Goal: Information Seeking & Learning: Find specific fact

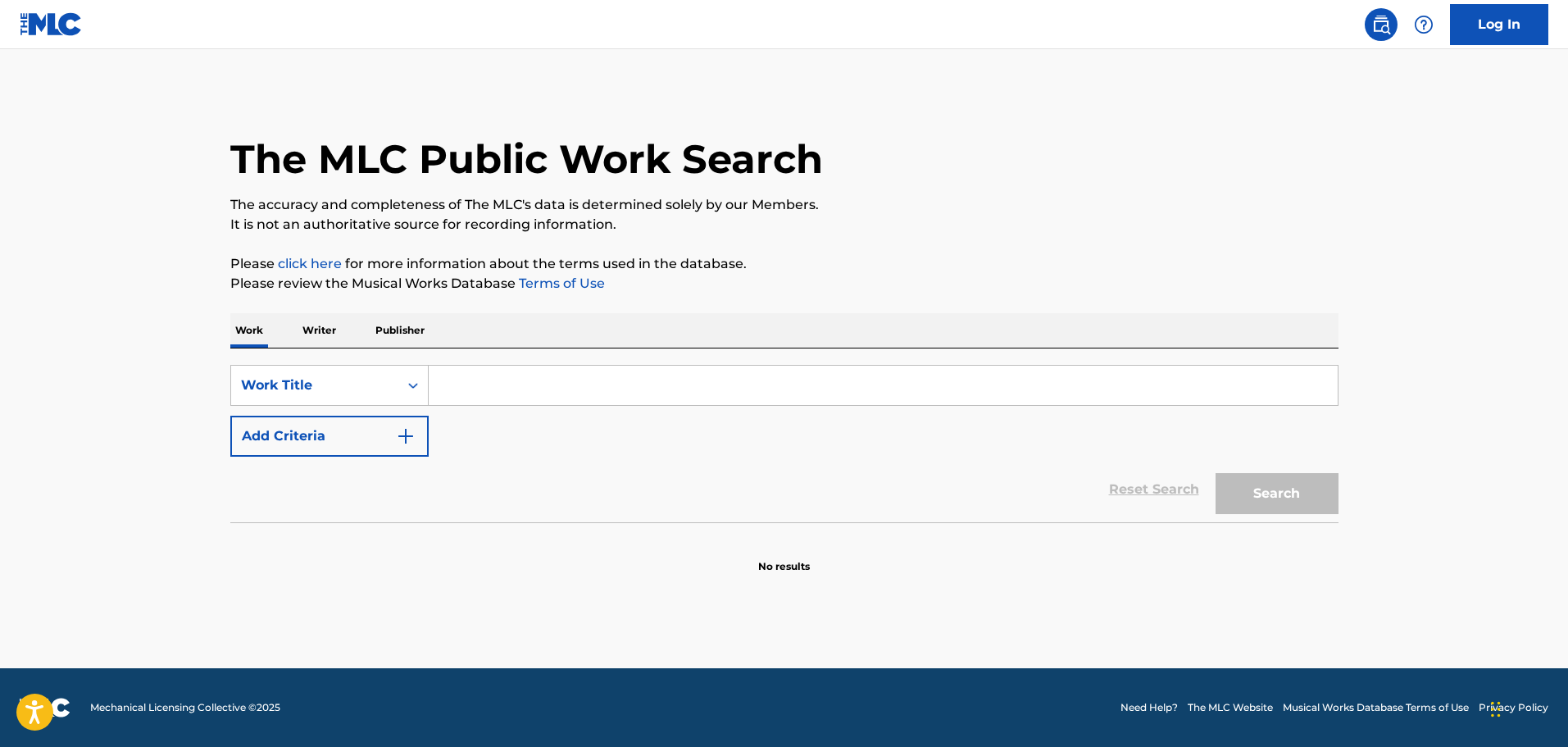
click at [474, 402] on input "Search Form" at bounding box center [882, 386] width 909 height 40
paste input "Arte"
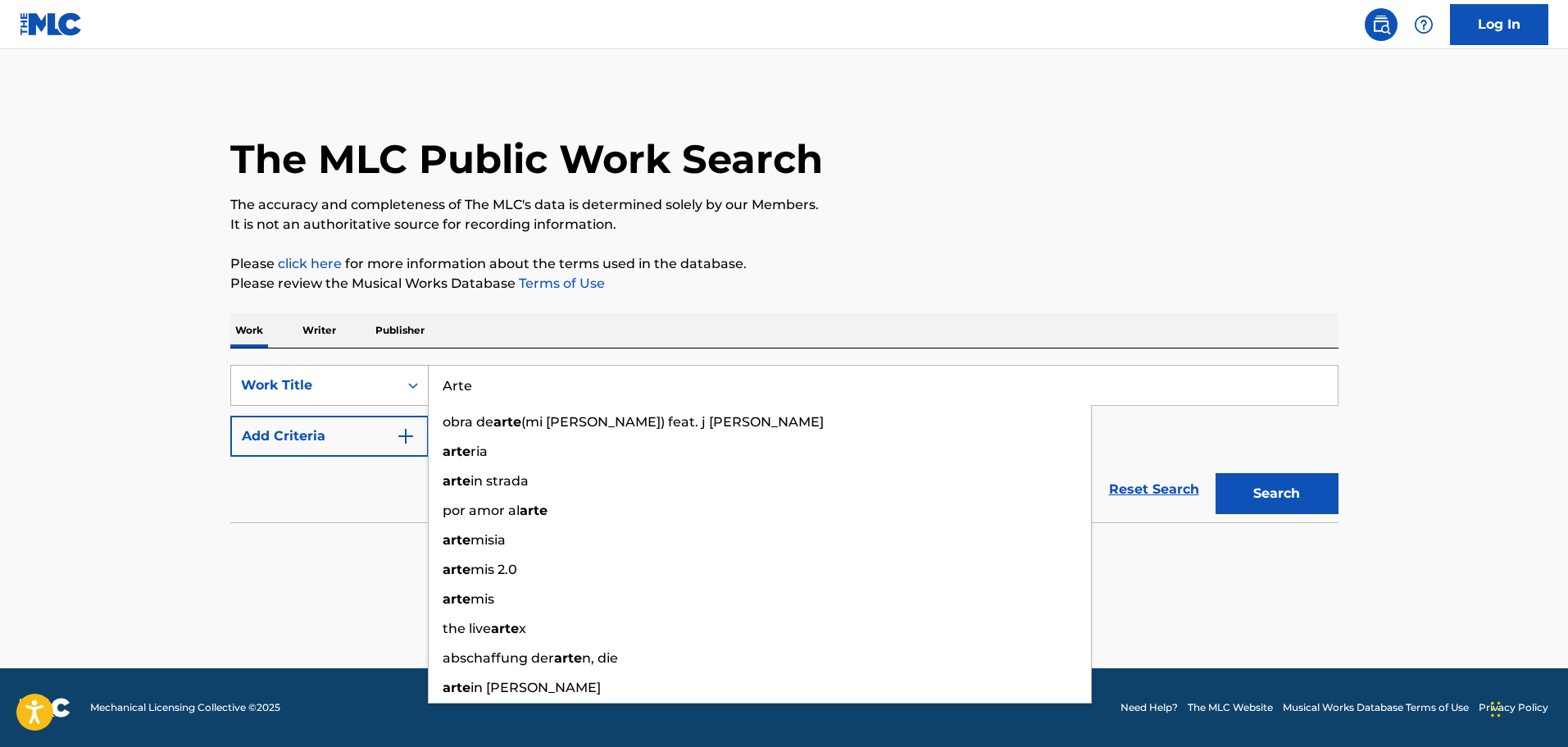
drag, startPoint x: 473, startPoint y: 388, endPoint x: 360, endPoint y: 378, distance: 113.4
click at [367, 379] on div "SearchWithCriteriac1eb665f-0452-4cf2-9f7e-496c9919d56d Work Title Arte obra de …" at bounding box center [784, 386] width 1108 height 41
paste input "Stewball"
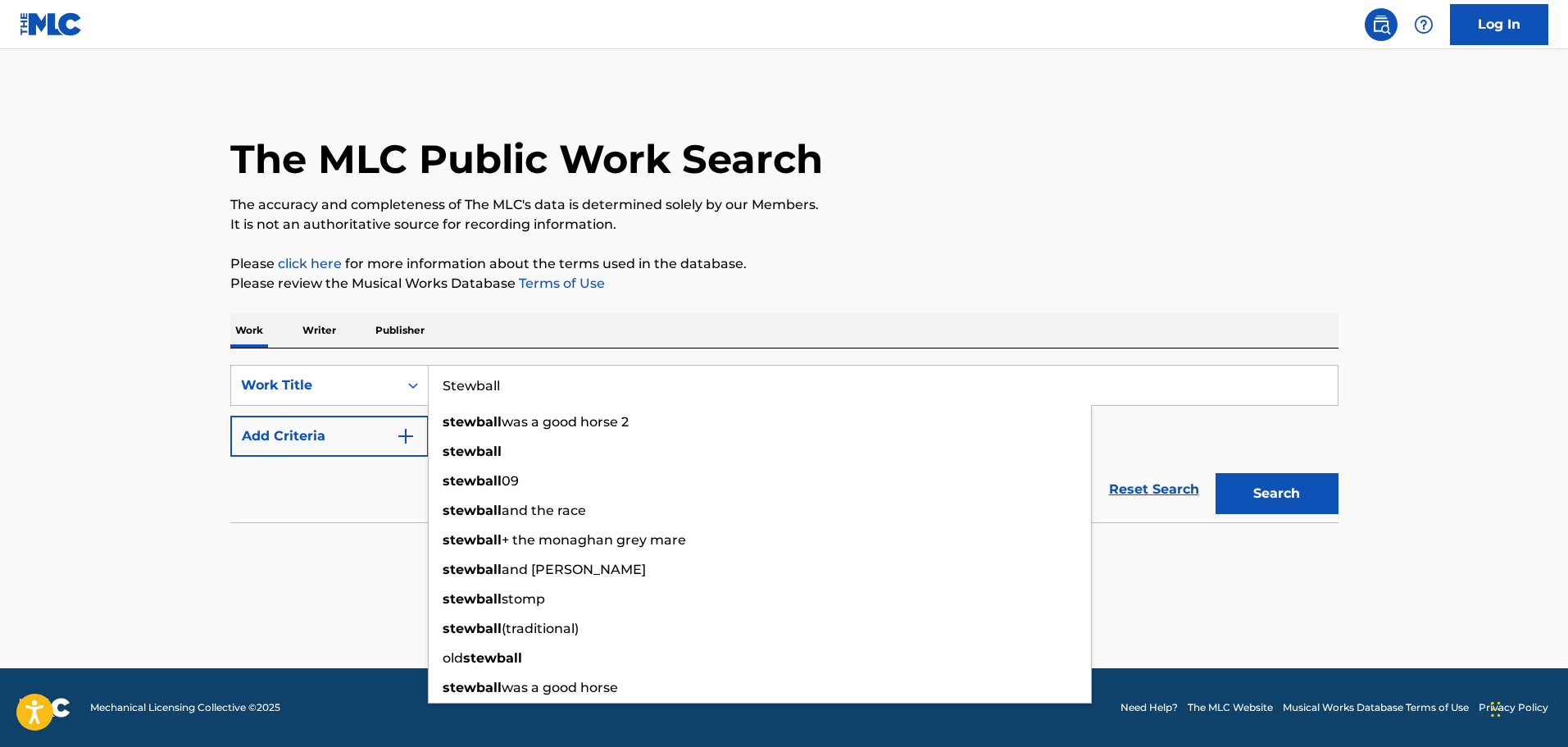
type input "Stewball"
click at [500, 311] on div "The MLC Public Work Search The accuracy and completeness of The MLC's data is d…" at bounding box center [784, 331] width 1147 height 484
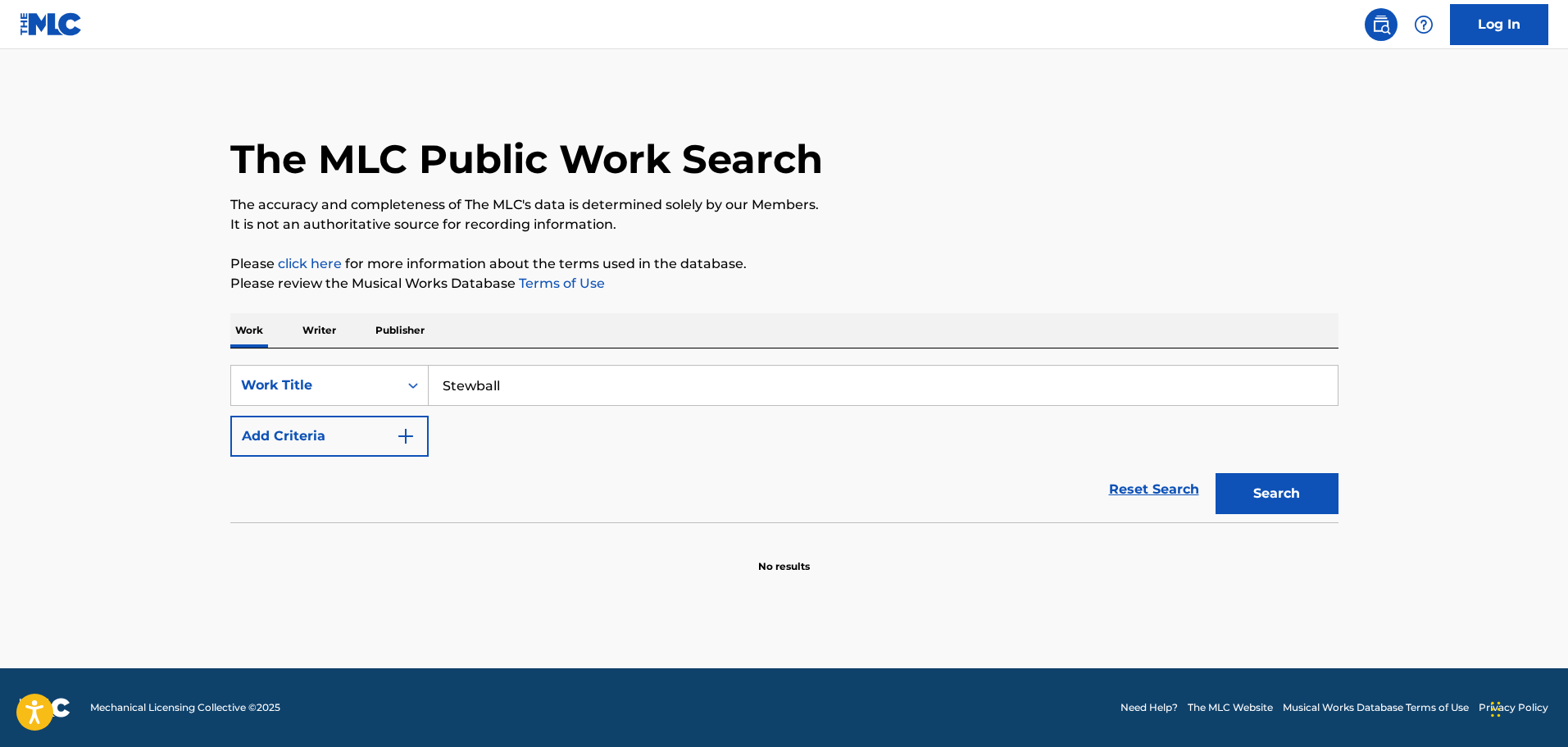
click at [402, 446] on button "Add Criteria" at bounding box center [329, 436] width 199 height 41
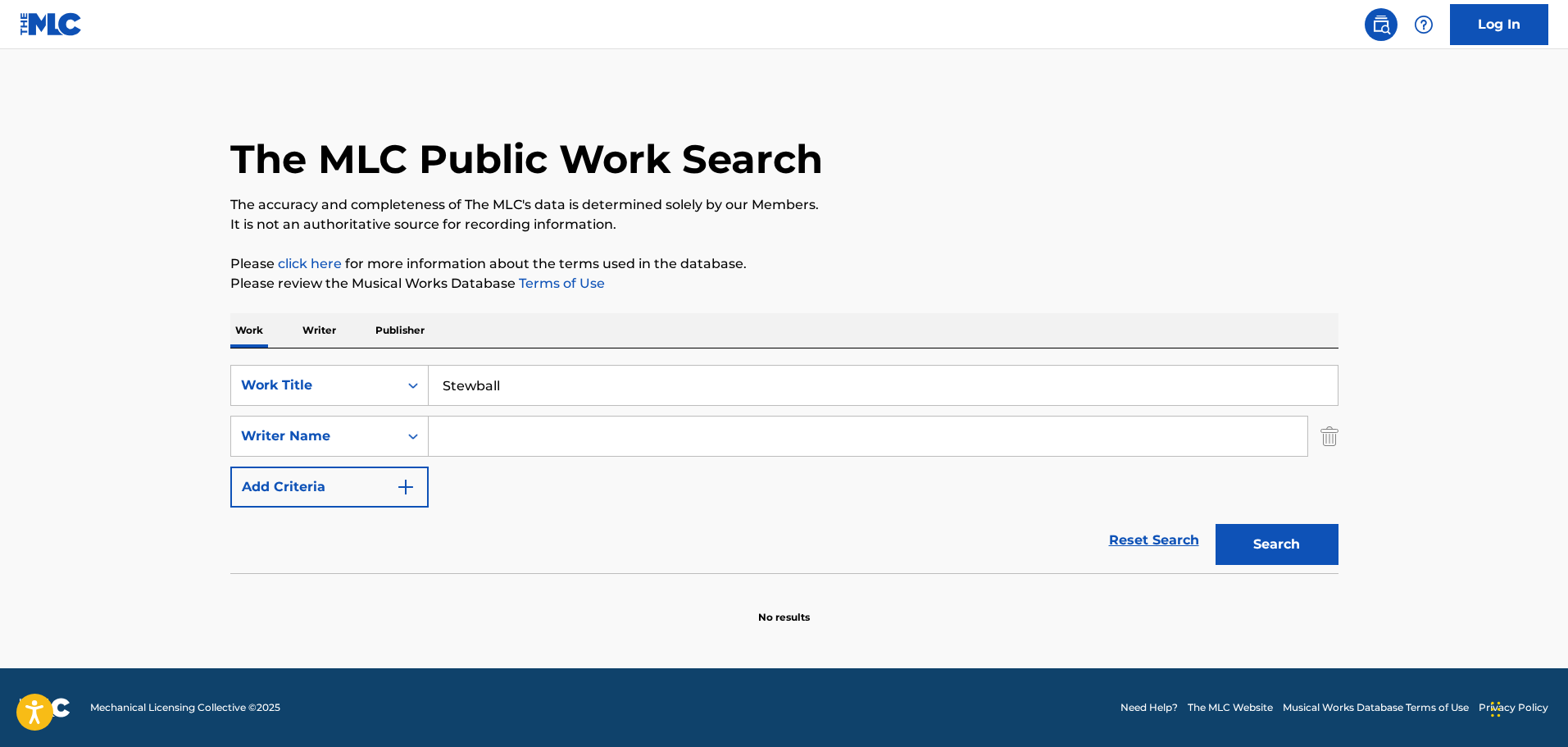
click at [482, 444] on input "Search Form" at bounding box center [868, 436] width 878 height 40
paste input "E [PERSON_NAME]/[PERSON_NAME]"
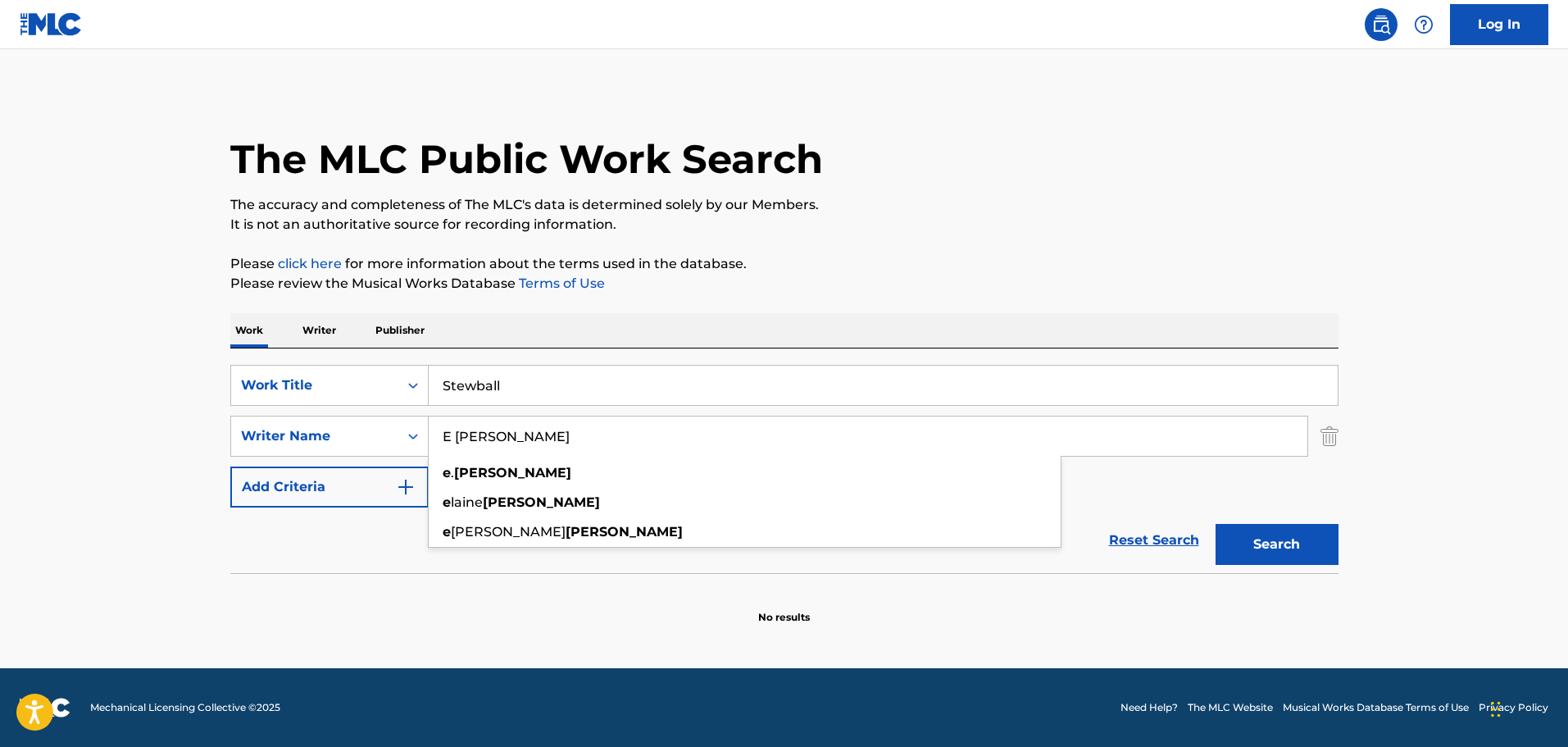
click at [458, 437] on input "E [PERSON_NAME]" at bounding box center [868, 436] width 878 height 40
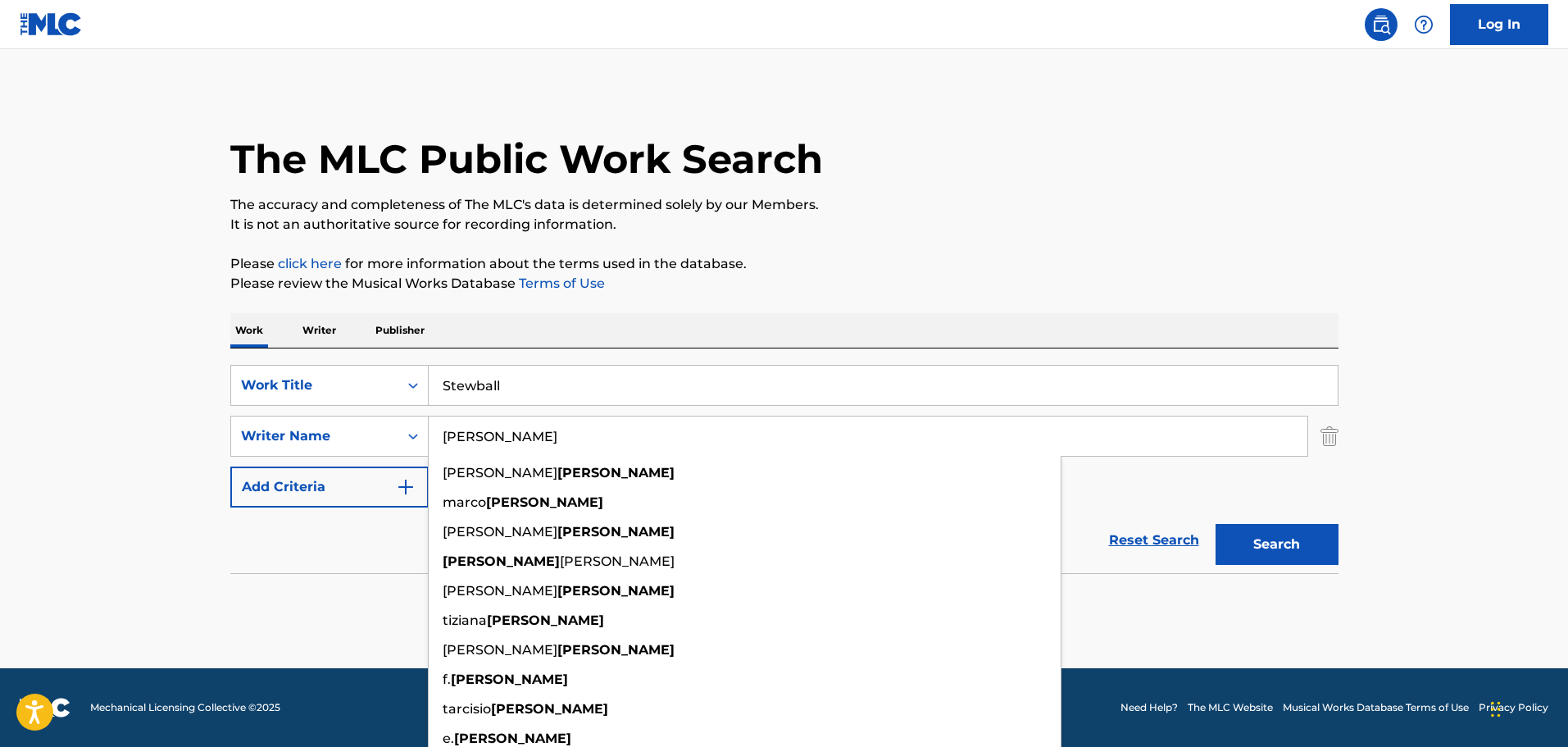
type input "[PERSON_NAME]"
click at [668, 326] on div "Work Writer Publisher" at bounding box center [784, 331] width 1108 height 35
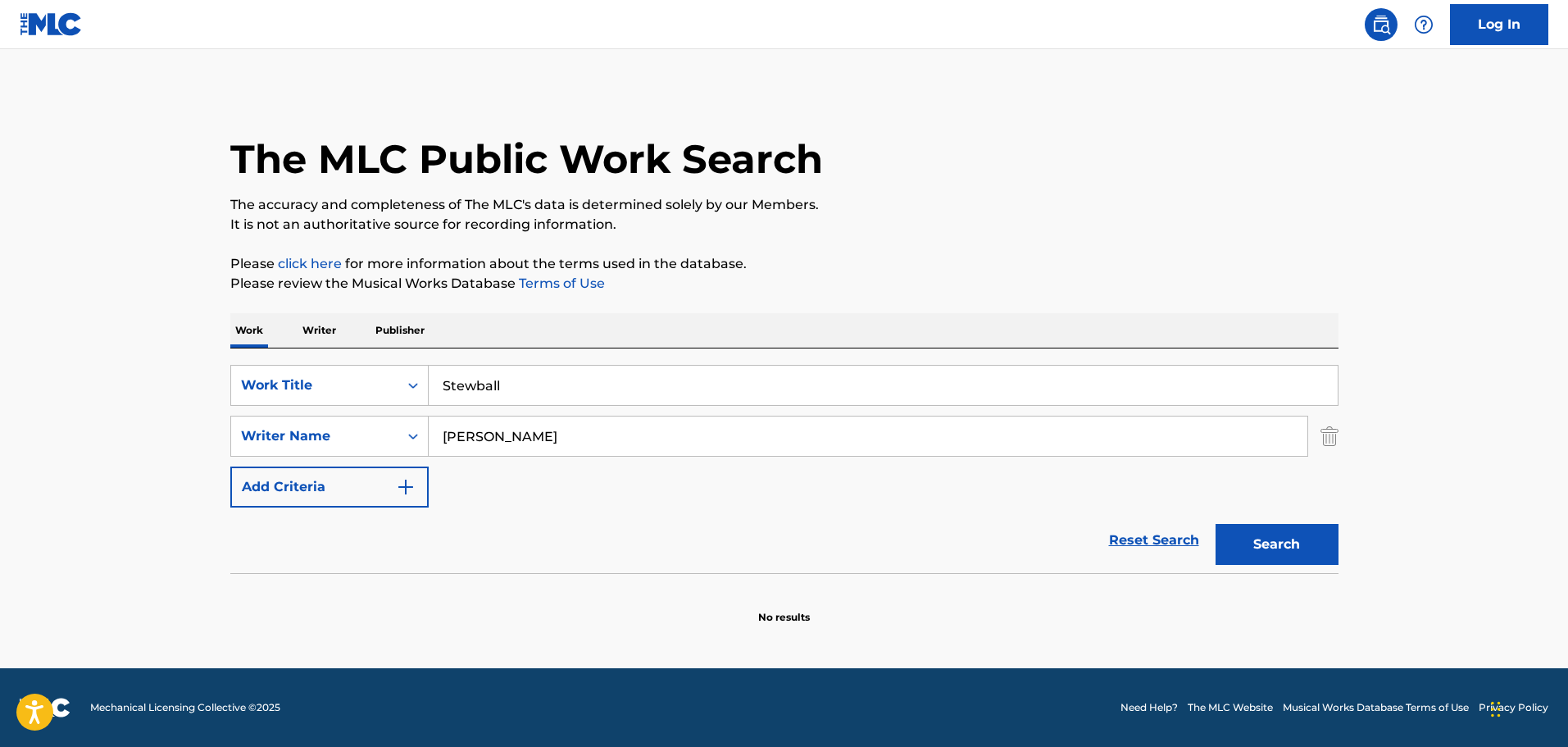
click at [1276, 561] on button "Search" at bounding box center [1276, 544] width 123 height 41
click at [404, 433] on div "Search Form" at bounding box center [413, 436] width 30 height 30
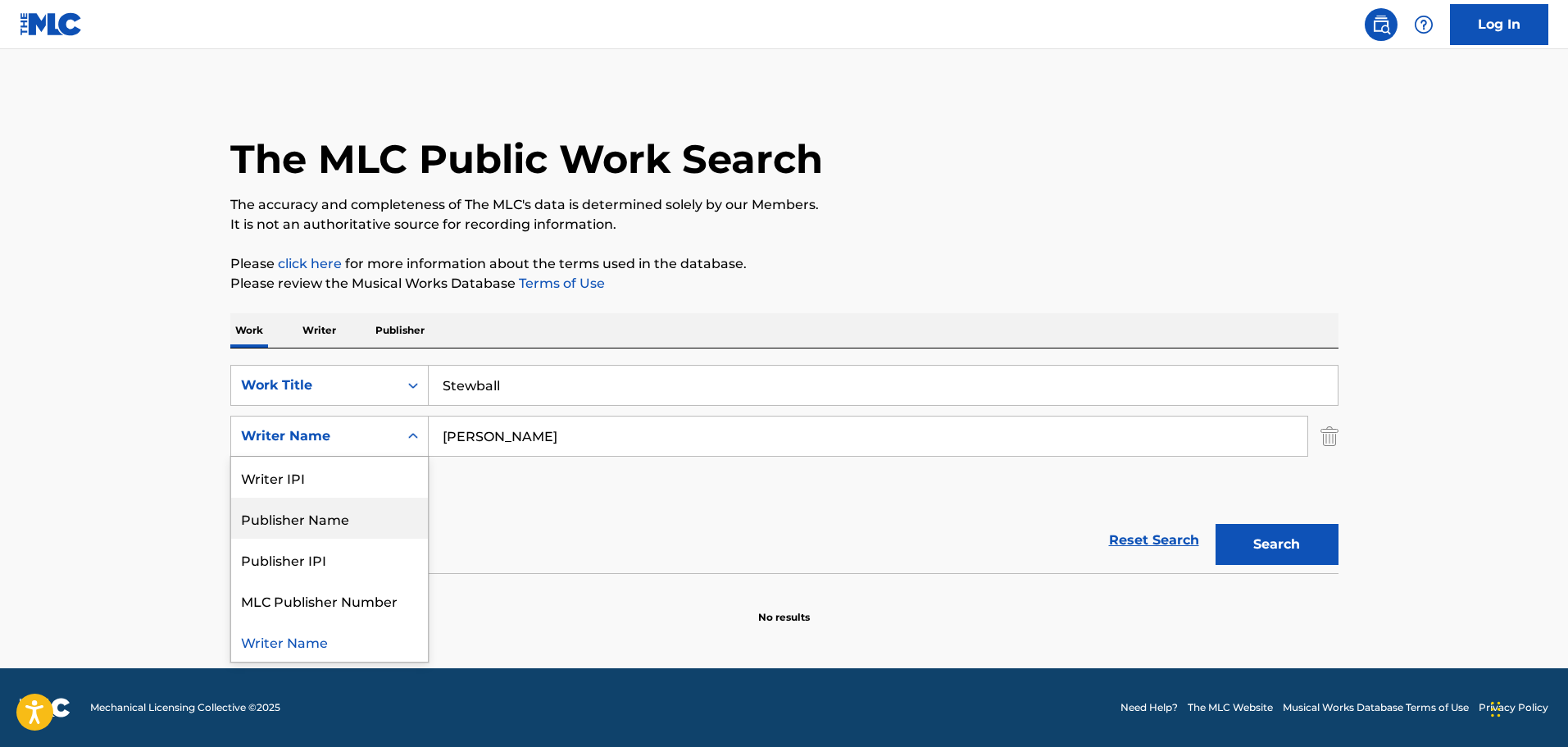
click at [1328, 441] on img "Search Form" at bounding box center [1329, 436] width 18 height 41
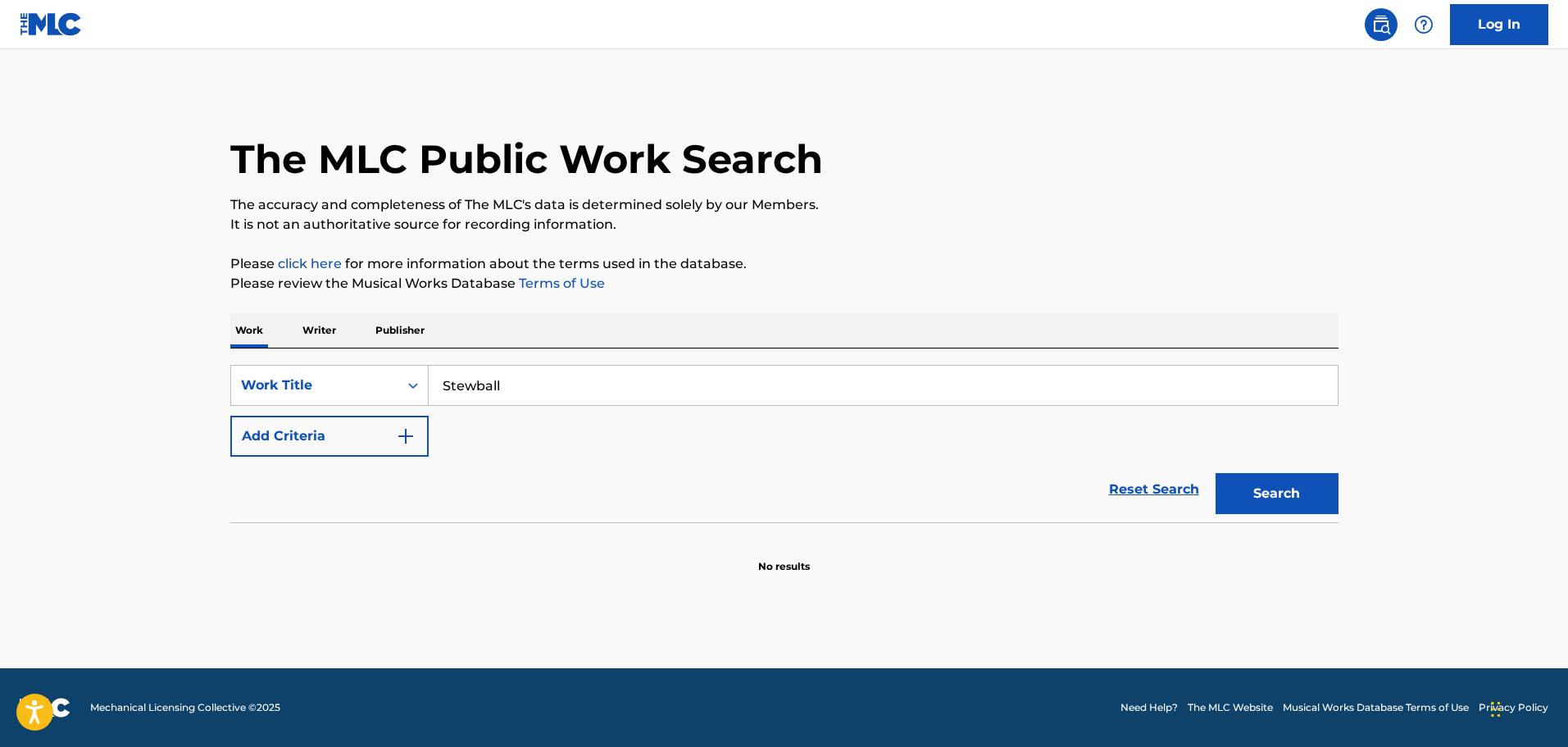
click at [1246, 506] on button "Search" at bounding box center [1276, 494] width 123 height 41
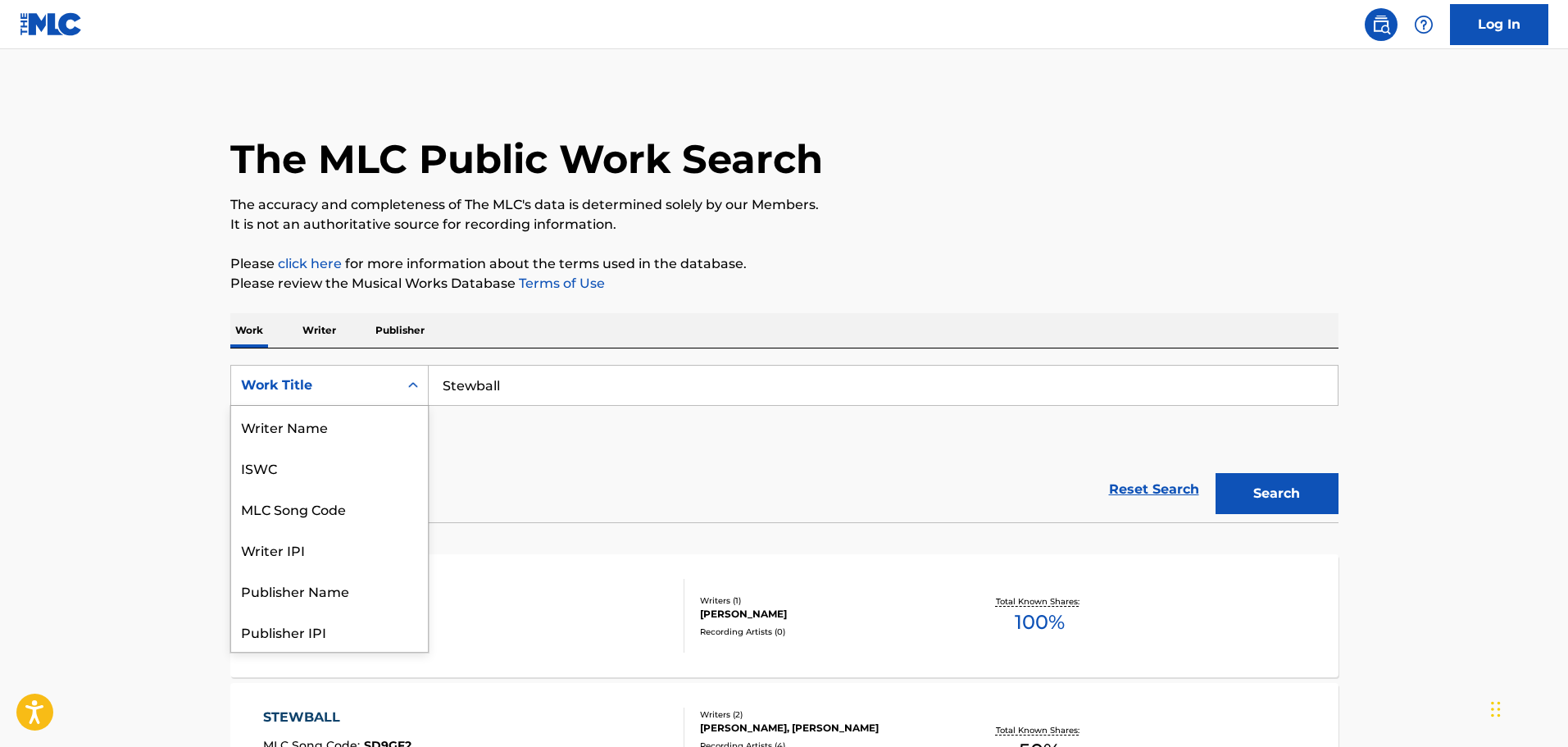
click at [418, 385] on icon "Search Form" at bounding box center [413, 385] width 16 height 16
click at [523, 449] on div "SearchWithCriteriac1eb665f-0452-4cf2-9f7e-496c9919d56d 8 results available. Use…" at bounding box center [784, 411] width 1108 height 92
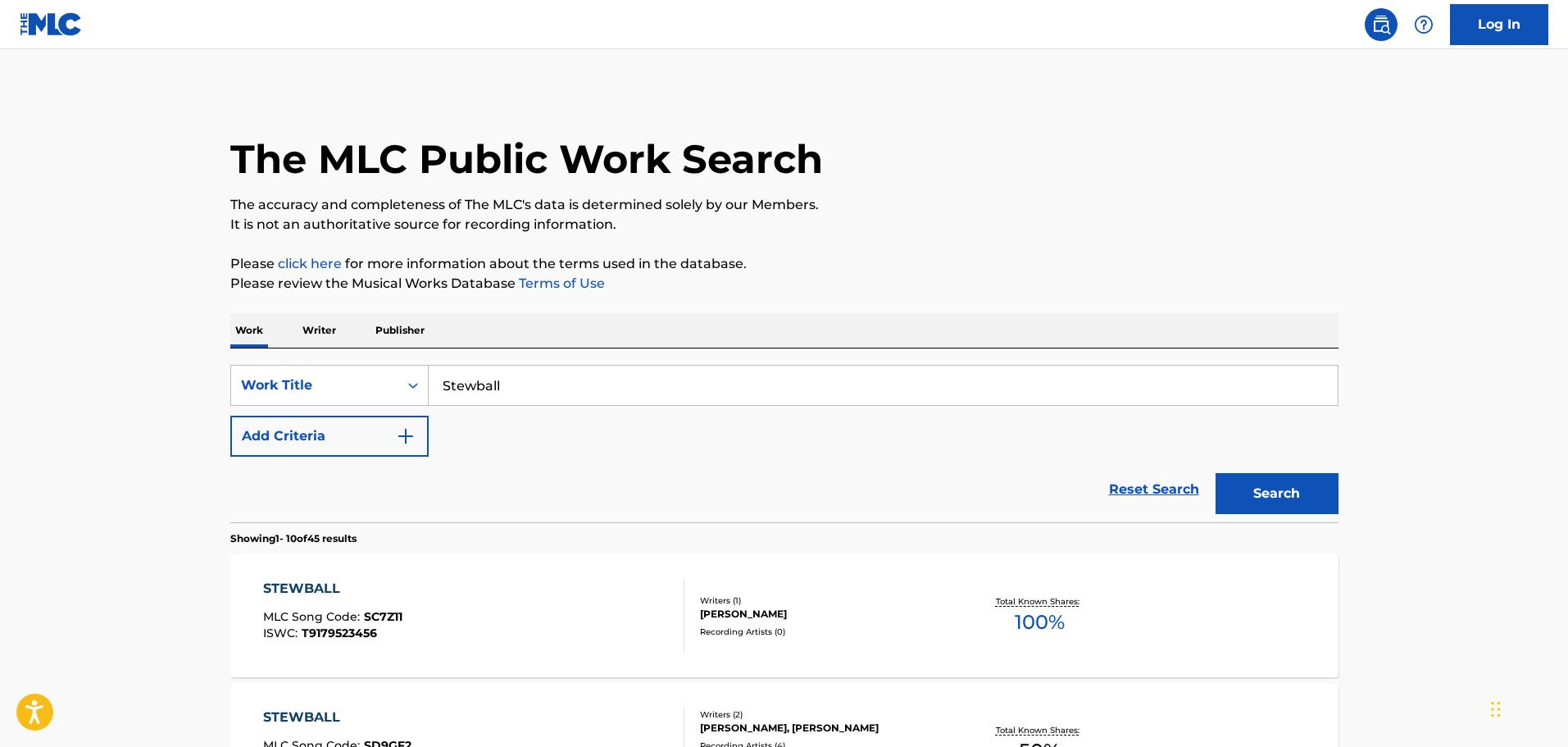
click at [662, 422] on div "SearchWithCriteriac1eb665f-0452-4cf2-9f7e-496c9919d56d Work Title Stewball Add …" at bounding box center [784, 411] width 1108 height 92
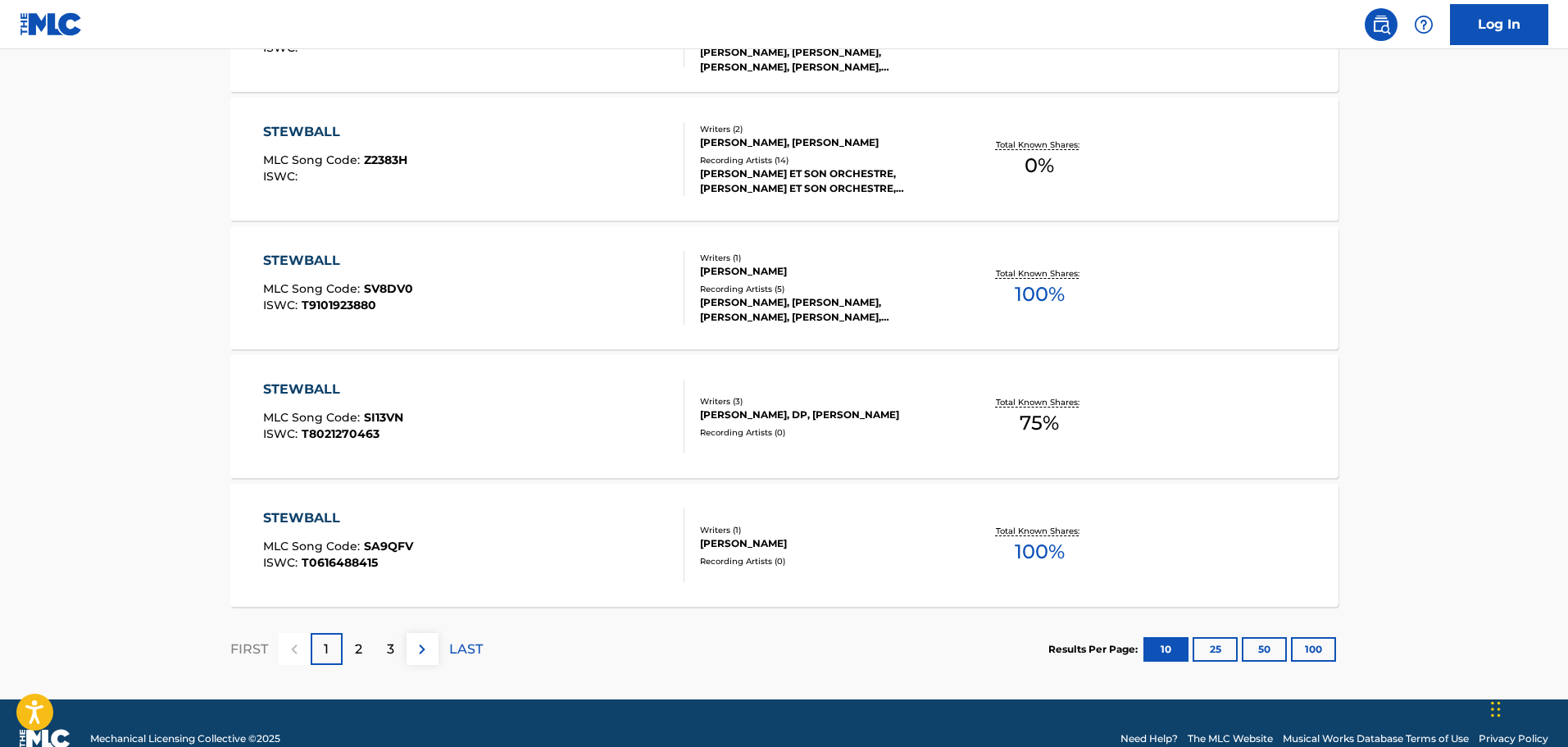
scroll to position [1230, 0]
click at [370, 653] on div "2" at bounding box center [358, 648] width 32 height 32
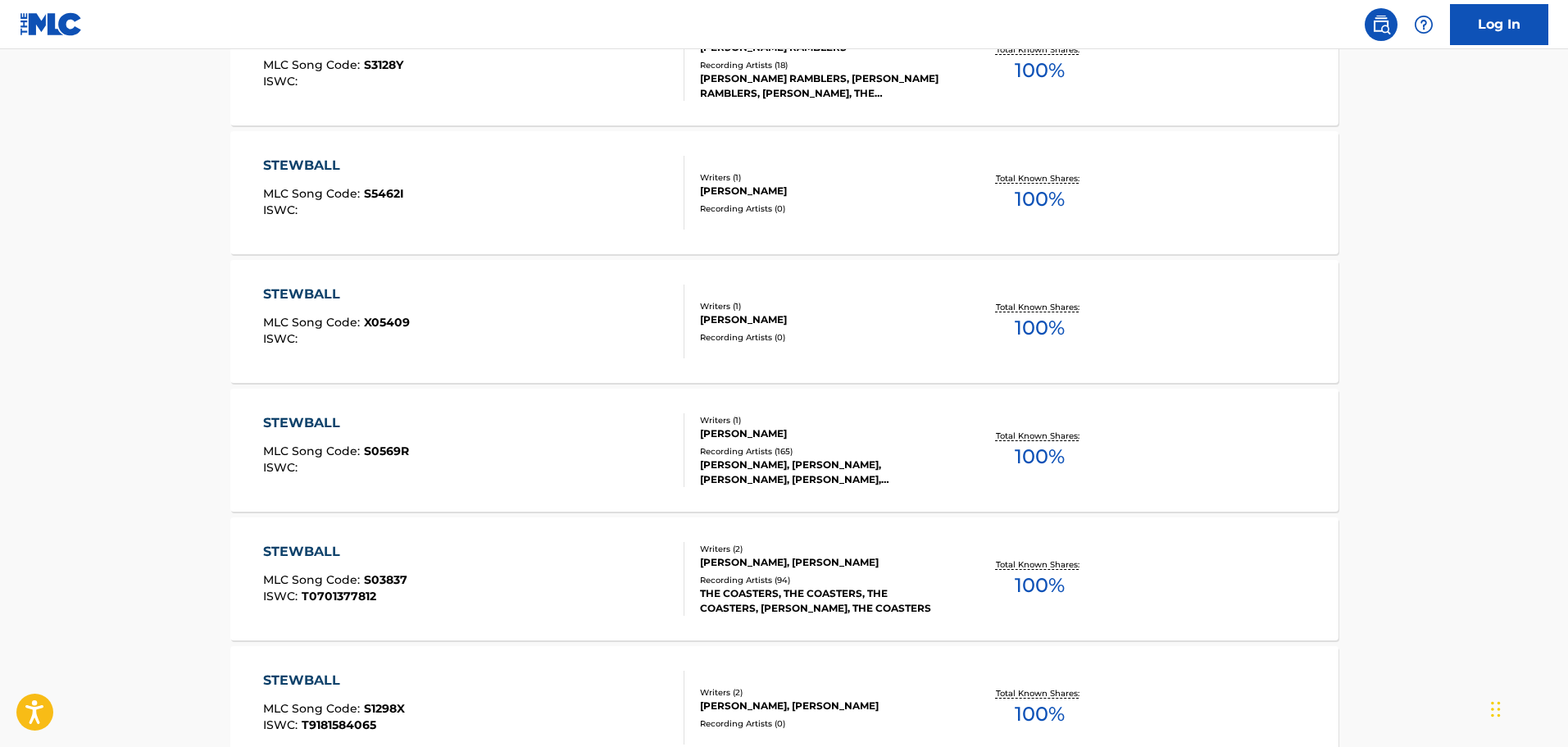
scroll to position [0, 0]
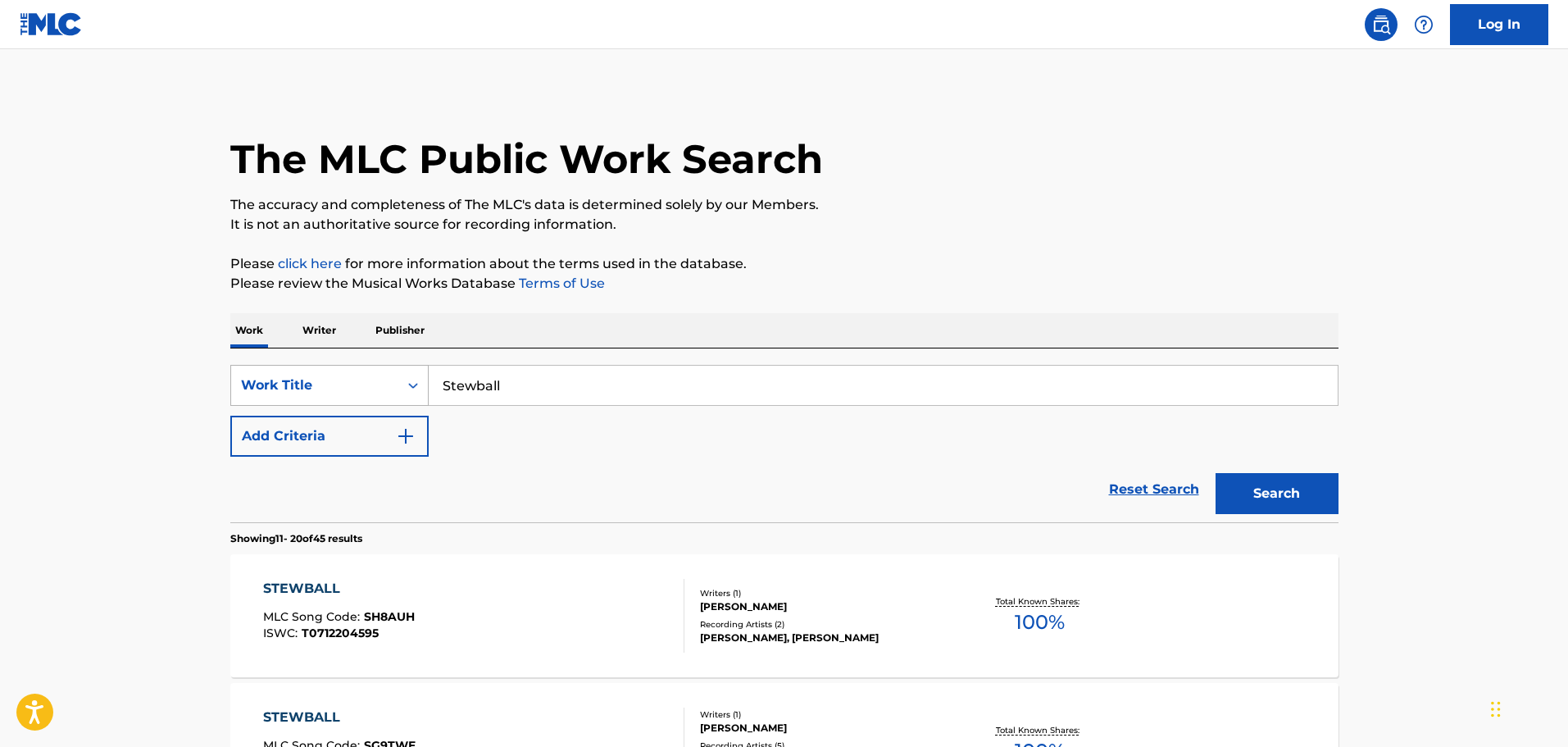
drag, startPoint x: 539, startPoint y: 388, endPoint x: 415, endPoint y: 391, distance: 124.0
click at [418, 390] on div "SearchWithCriteriac1eb665f-0452-4cf2-9f7e-496c9919d56d Work Title Stewball" at bounding box center [784, 386] width 1108 height 41
paste input "Where Were You (When The World Stopped Turning)"
type input "Where Were You (When The World Stopped Turning)"
click at [1215, 473] on button "Search" at bounding box center [1276, 494] width 123 height 41
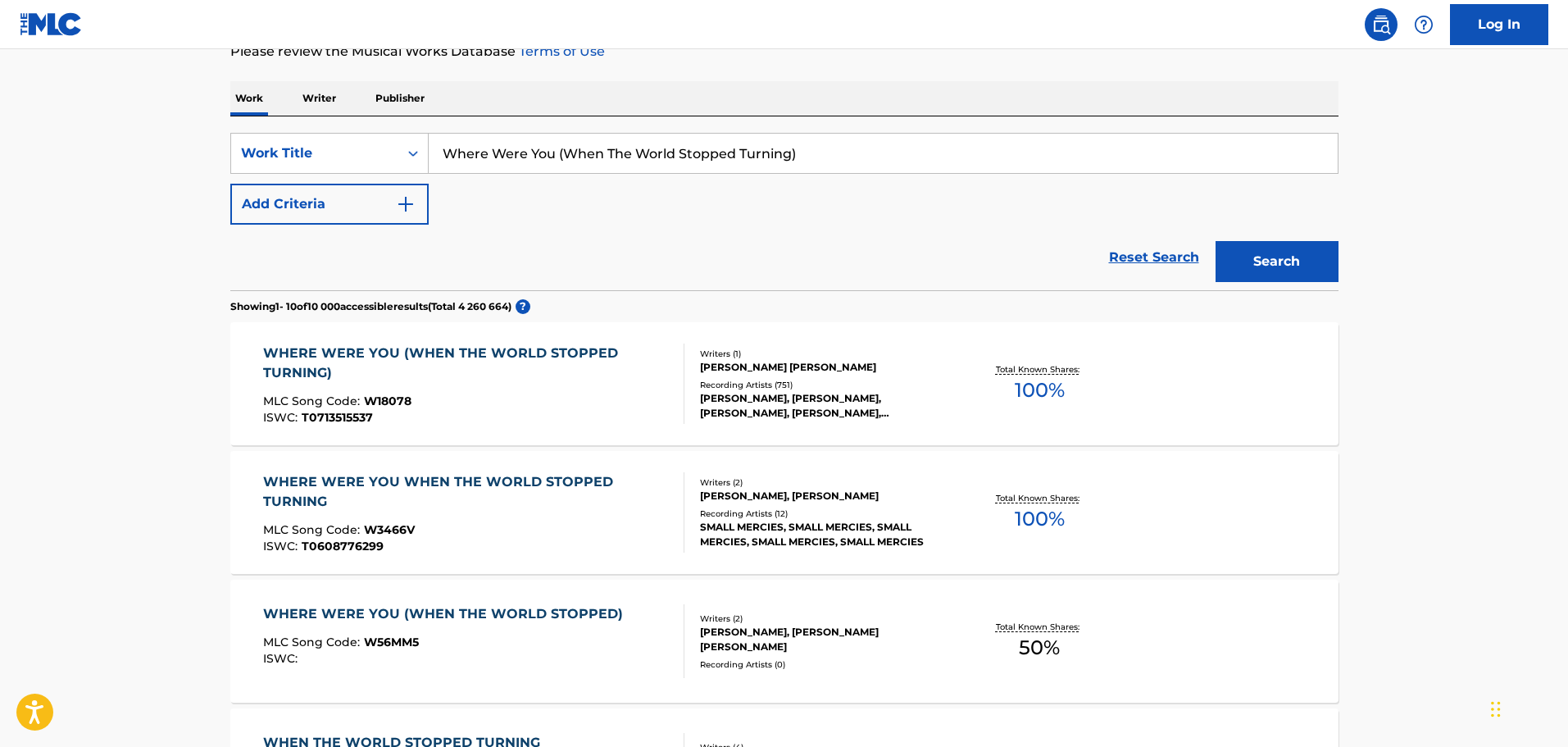
scroll to position [246, 0]
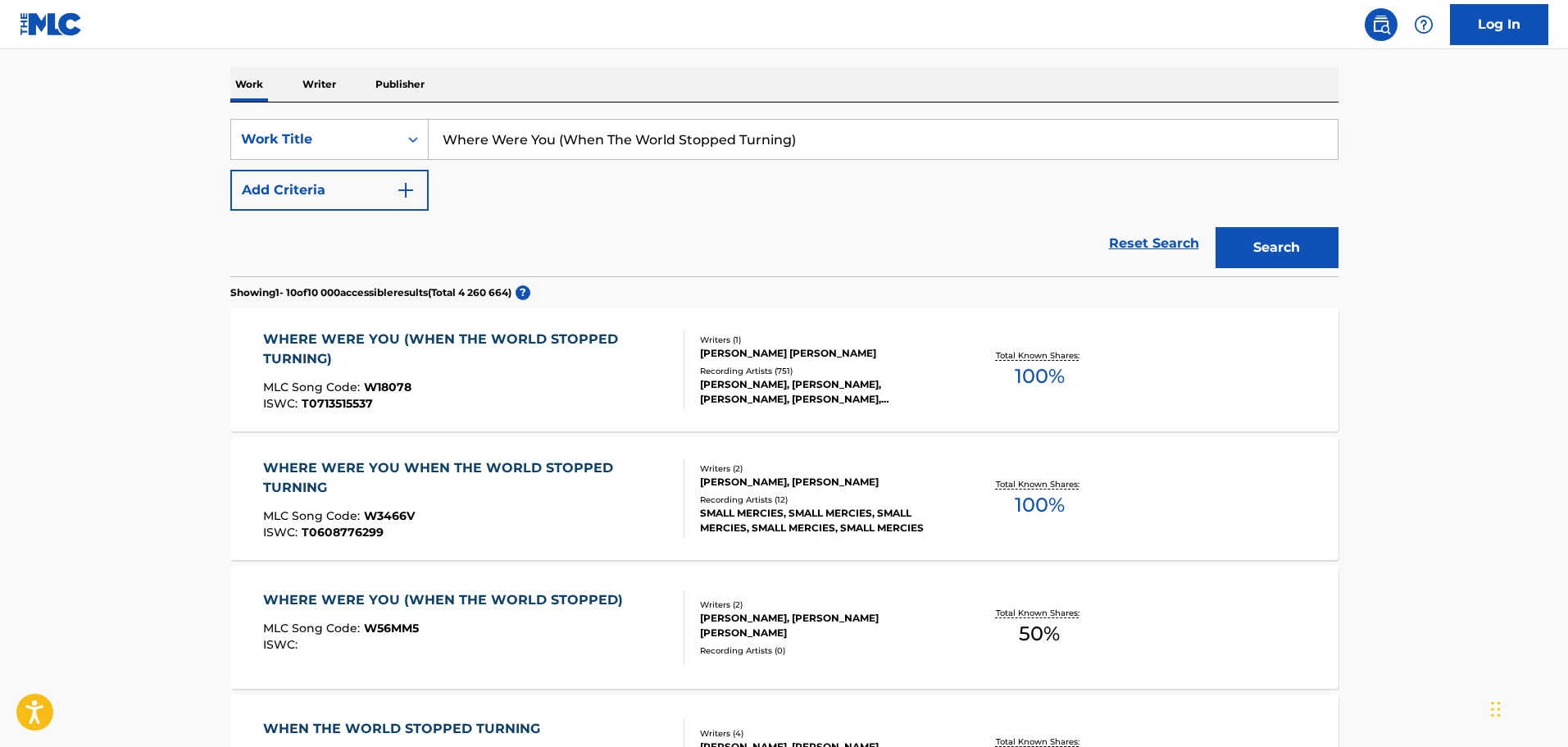
click at [708, 233] on div "Reset Search Search" at bounding box center [784, 244] width 1108 height 66
click at [731, 395] on div "[PERSON_NAME], [PERSON_NAME], [PERSON_NAME], [PERSON_NAME], [PERSON_NAME]" at bounding box center [823, 392] width 247 height 30
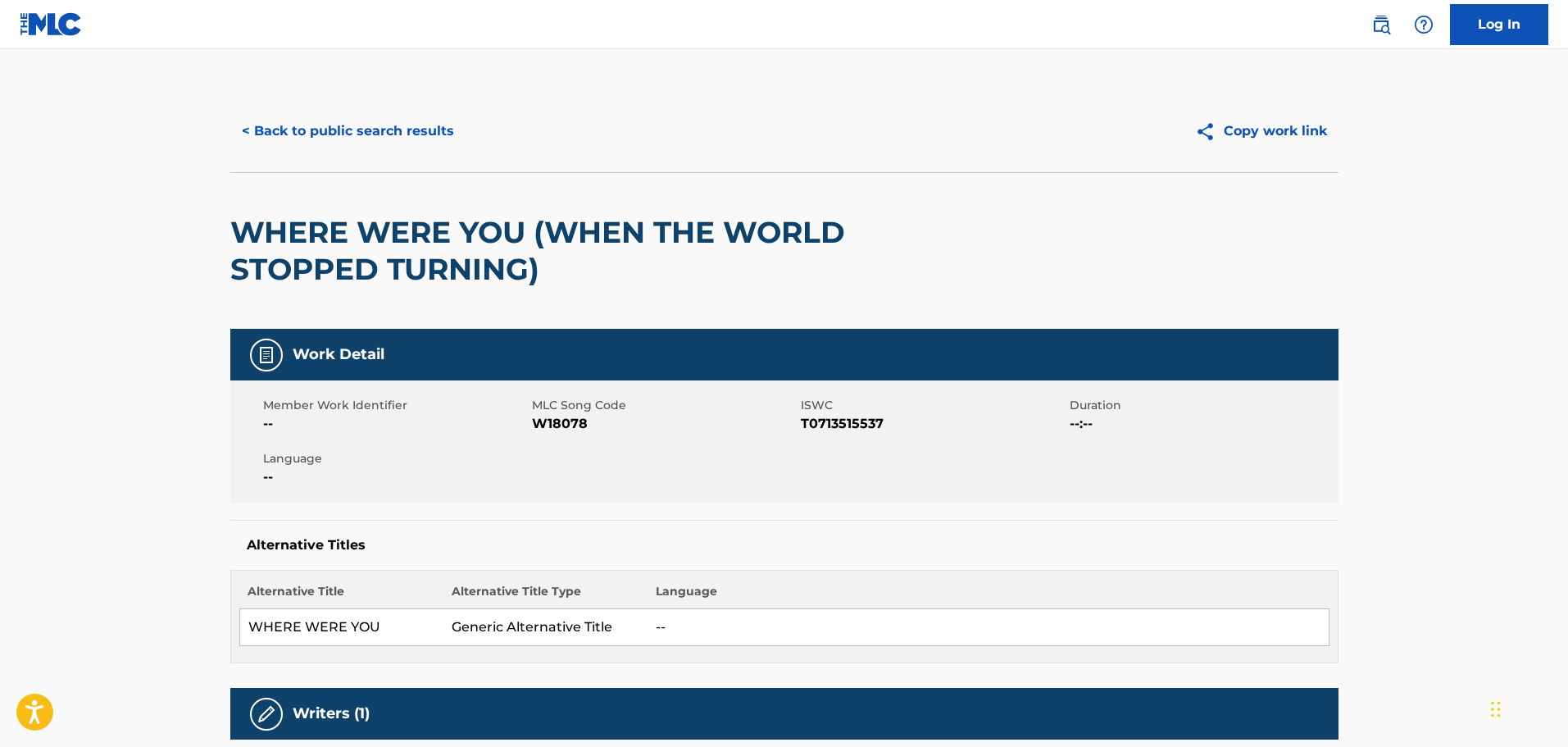
click at [415, 133] on button "< Back to public search results" at bounding box center [347, 131] width 235 height 41
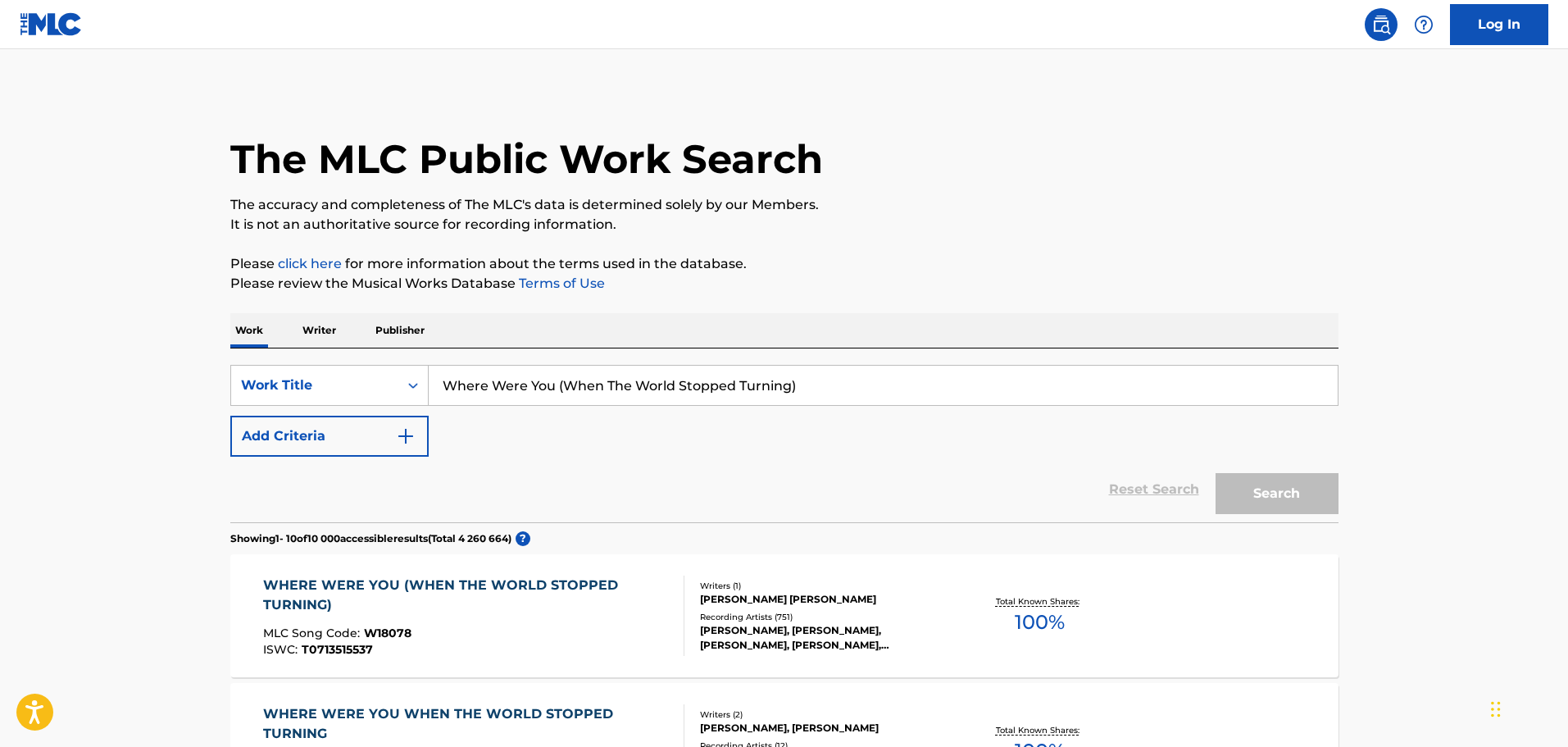
scroll to position [246, 0]
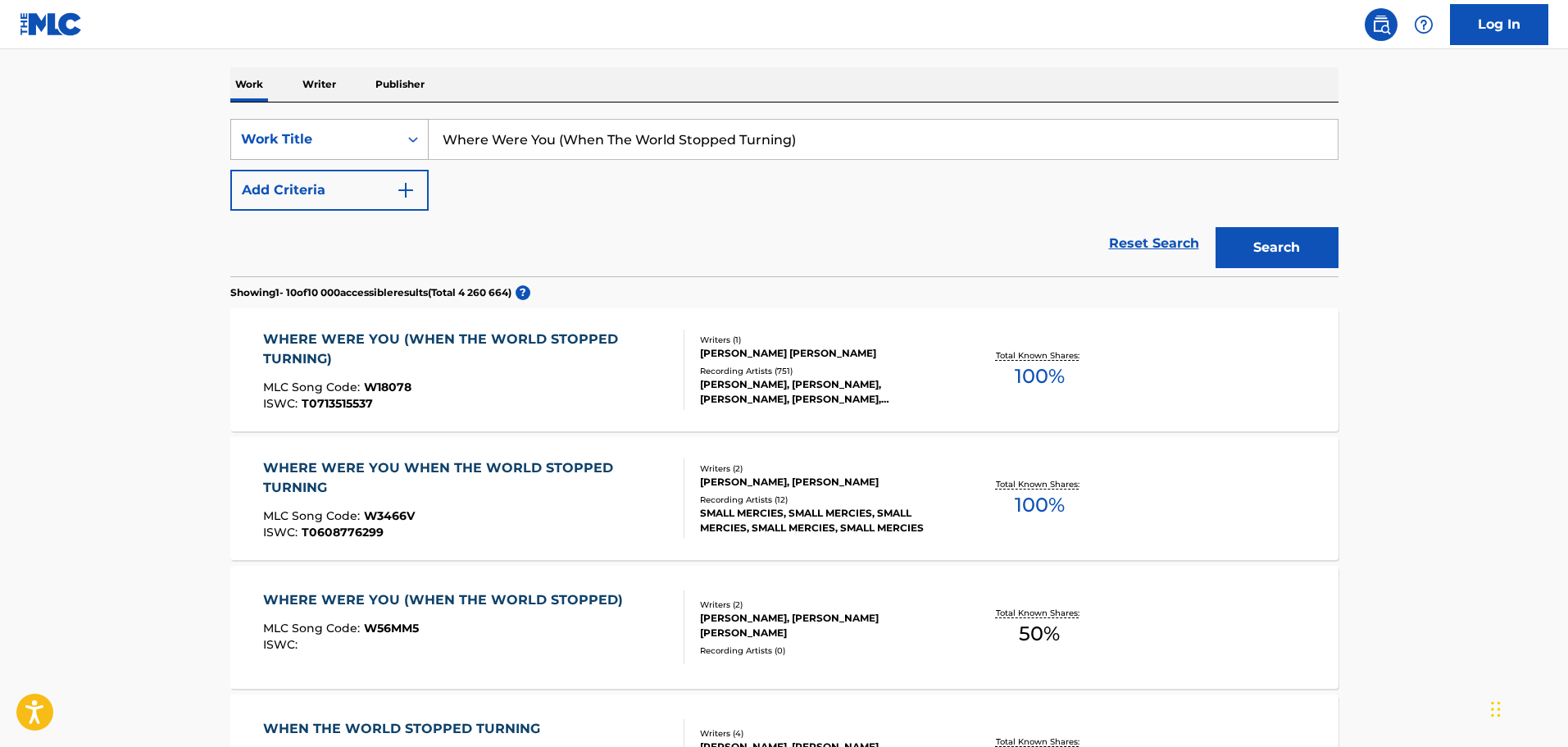
drag, startPoint x: 916, startPoint y: 128, endPoint x: 272, endPoint y: 153, distance: 644.5
click at [275, 153] on div "SearchWithCriteriac1eb665f-0452-4cf2-9f7e-496c9919d56d Work Title Where Were Yo…" at bounding box center [784, 139] width 1108 height 41
paste input "SYTYTETÄÄN TAIVAS"
type input "SYTYTETÄÄN TAIVAS"
click at [1215, 227] on button "Search" at bounding box center [1276, 247] width 123 height 41
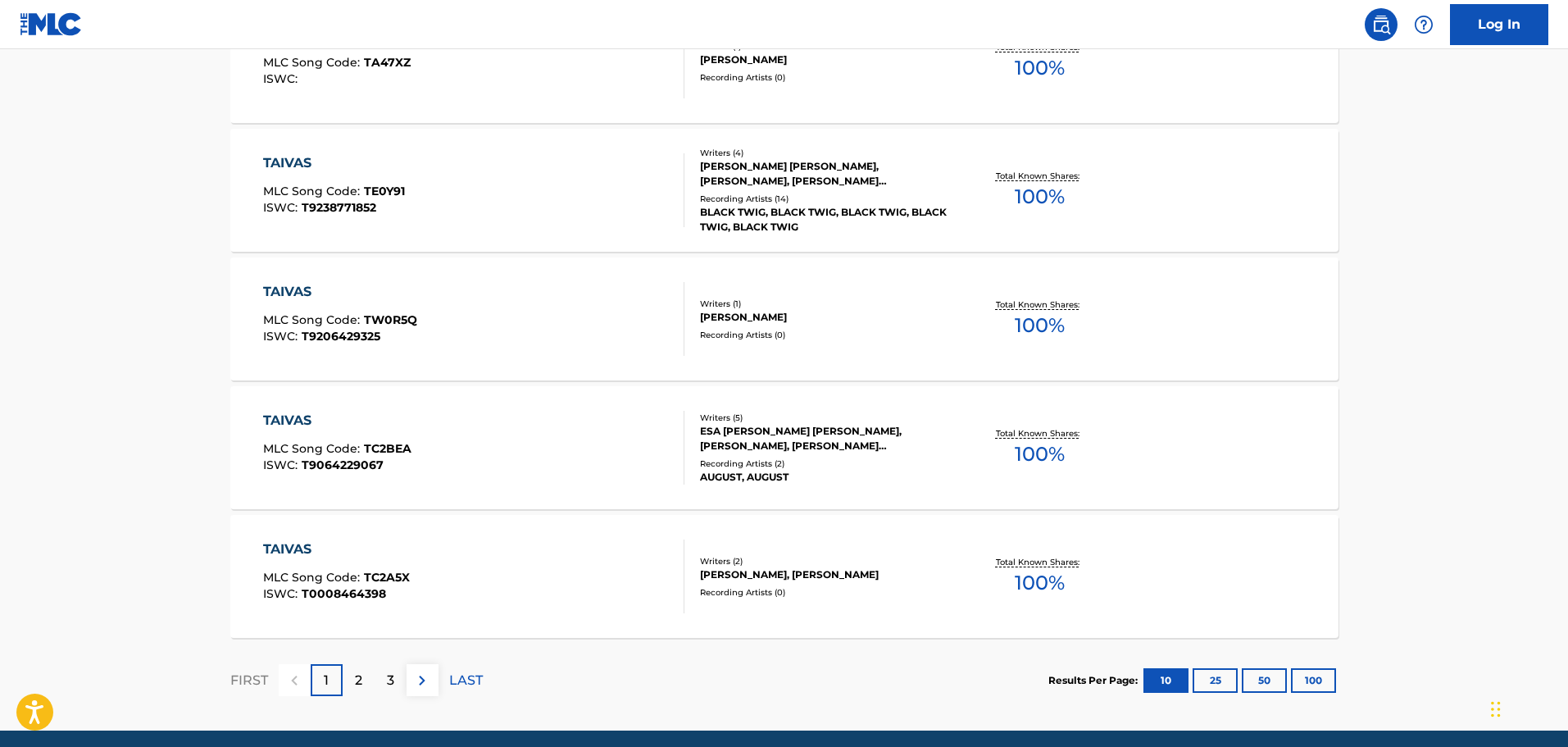
scroll to position [1261, 0]
